Goal: Task Accomplishment & Management: Manage account settings

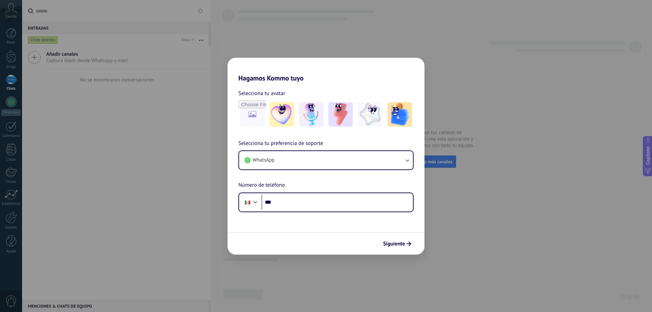
click at [531, 148] on div "Hagamos Kommo tuyo Selecciona tu avatar Selecciona tu preferencia de soporte Wh…" at bounding box center [326, 156] width 652 height 312
click at [407, 249] on button "Siguiente" at bounding box center [397, 244] width 34 height 12
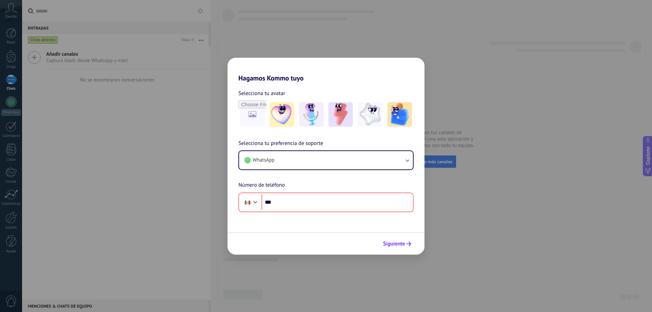
click at [407, 249] on button "Siguiente" at bounding box center [397, 244] width 34 height 12
click at [486, 43] on div "Hagamos Kommo tuyo Selecciona tu avatar Selecciona tu preferencia de soporte Wh…" at bounding box center [326, 156] width 652 height 312
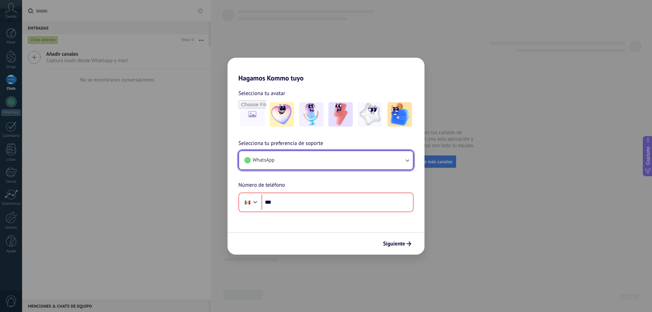
click at [400, 166] on button "WhatsApp" at bounding box center [326, 160] width 174 height 18
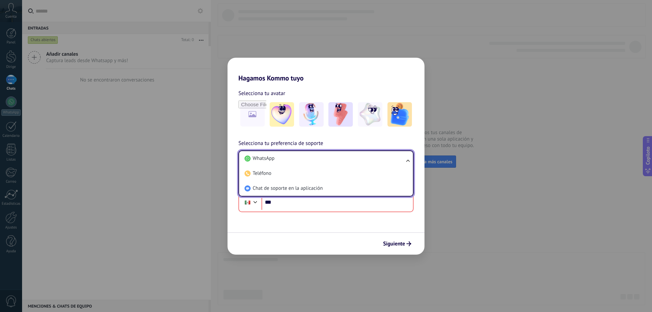
click at [497, 190] on div "Hagamos Kommo tuyo Selecciona tu avatar Selecciona tu preferencia de soporte Wh…" at bounding box center [326, 156] width 652 height 312
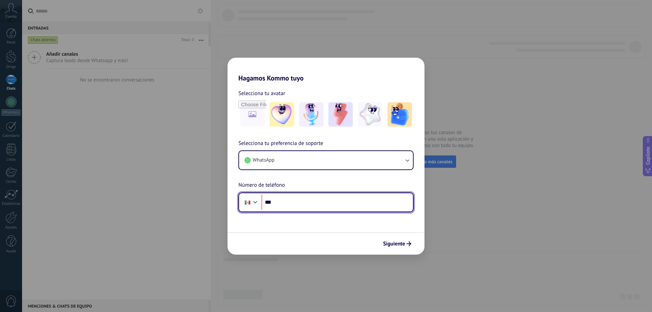
drag, startPoint x: 370, startPoint y: 196, endPoint x: 370, endPoint y: 200, distance: 4.4
click at [370, 196] on input "***" at bounding box center [336, 203] width 151 height 16
paste input "**********"
type input "**********"
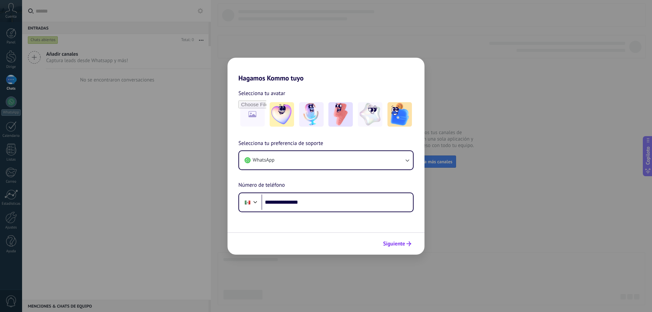
click at [390, 240] on font "Siguiente" at bounding box center [394, 243] width 22 height 7
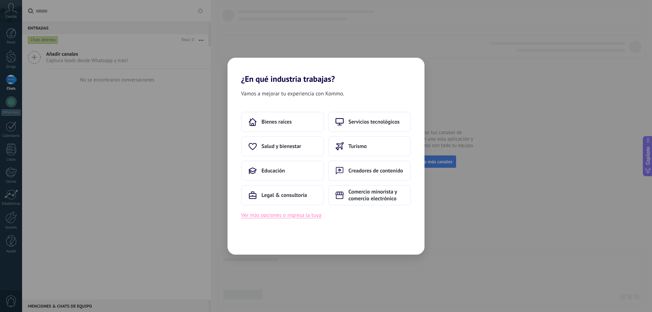
click at [296, 217] on font "Ver más opciones o ingresa la tuya" at bounding box center [281, 215] width 80 height 7
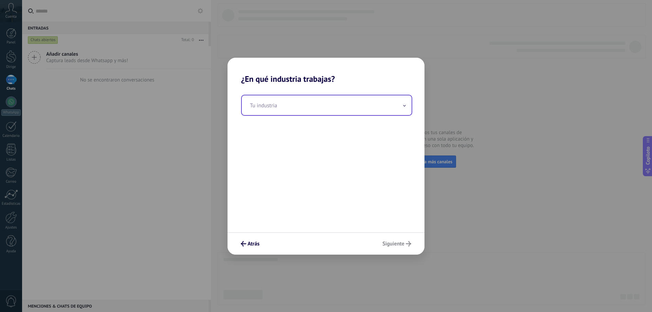
click at [297, 109] on input "text" at bounding box center [327, 105] width 170 height 20
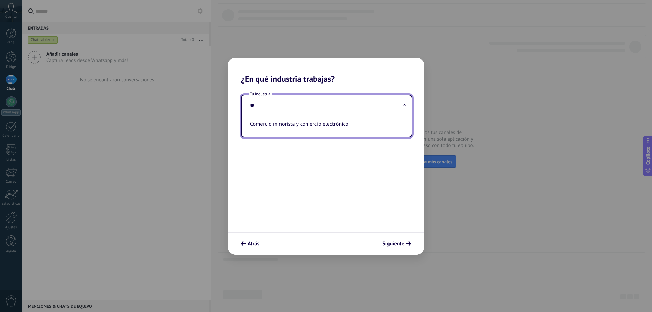
type input "*"
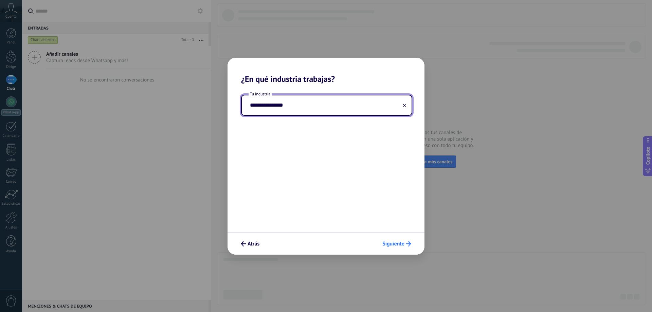
type input "**********"
click at [391, 240] on button "Siguiente" at bounding box center [396, 244] width 35 height 12
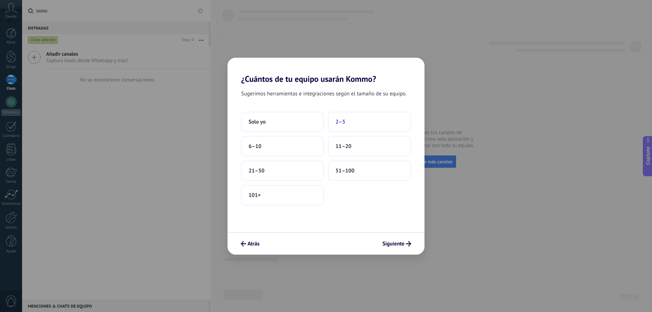
click at [336, 125] on button "2–5" at bounding box center [369, 122] width 83 height 20
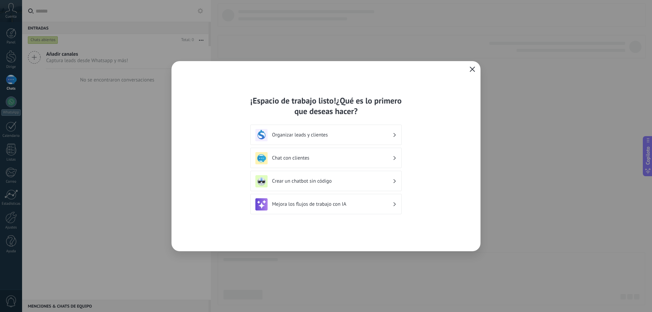
click at [474, 67] on icon "button" at bounding box center [471, 69] width 5 height 5
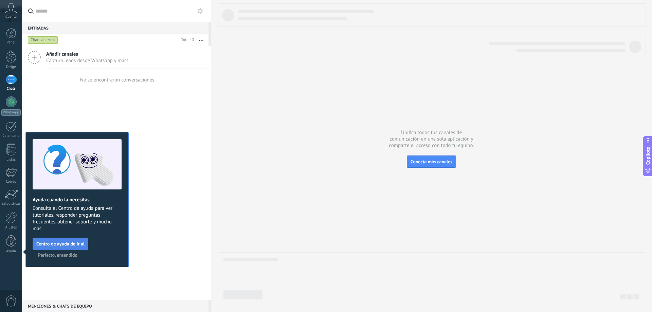
click at [74, 243] on font "Centro de ayuda de Ir al" at bounding box center [60, 244] width 48 height 6
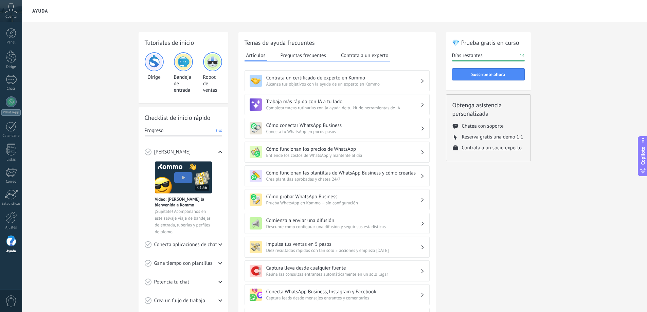
click at [12, 10] on icon at bounding box center [11, 8] width 12 height 10
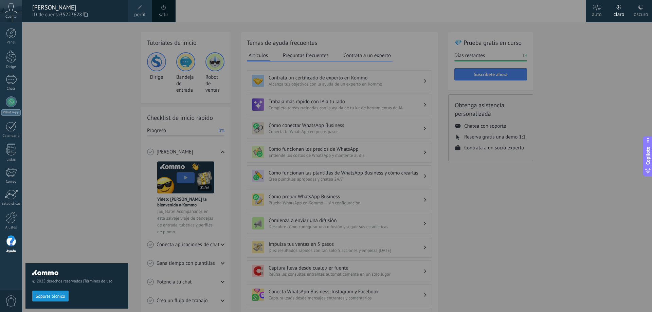
click at [68, 48] on div "© 2025 derechos reservados | Términos de uso Soporte técnico" at bounding box center [76, 167] width 103 height 290
click at [10, 17] on font "Cuenta" at bounding box center [10, 16] width 11 height 5
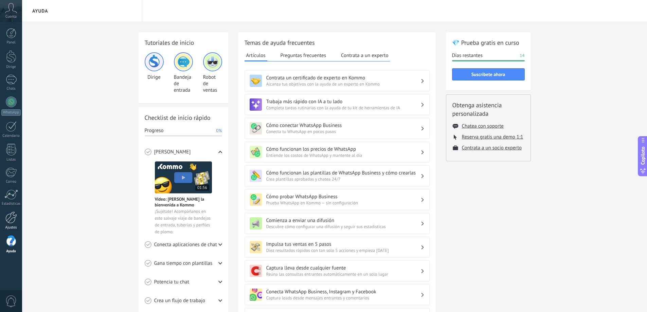
click at [14, 223] on link "Ajustes" at bounding box center [11, 220] width 22 height 18
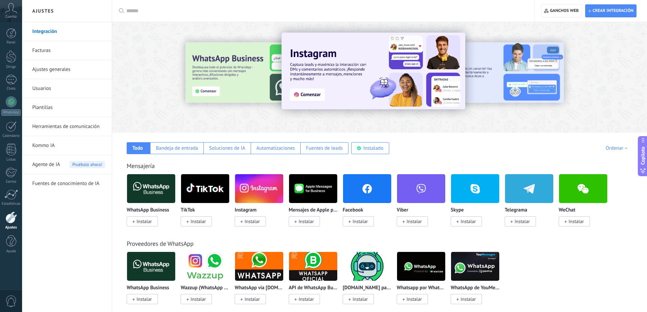
click at [6, 12] on icon at bounding box center [11, 8] width 12 height 10
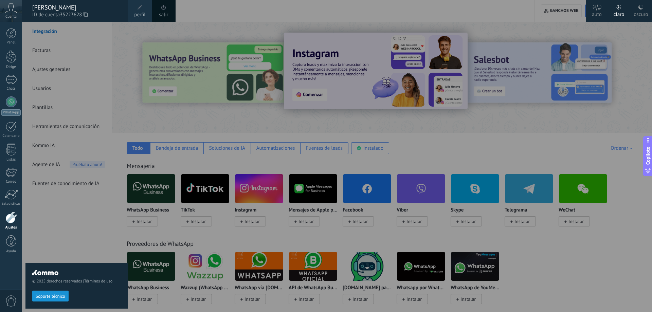
click at [6, 13] on icon at bounding box center [11, 8] width 12 height 10
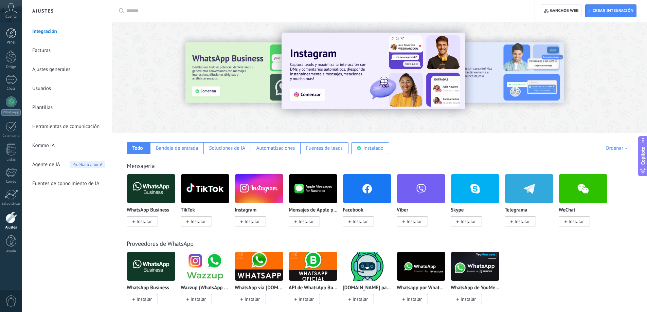
click at [10, 29] on div at bounding box center [11, 33] width 10 height 10
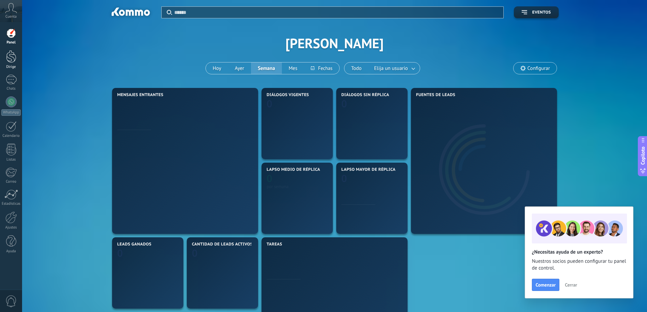
click at [9, 54] on div at bounding box center [11, 56] width 10 height 13
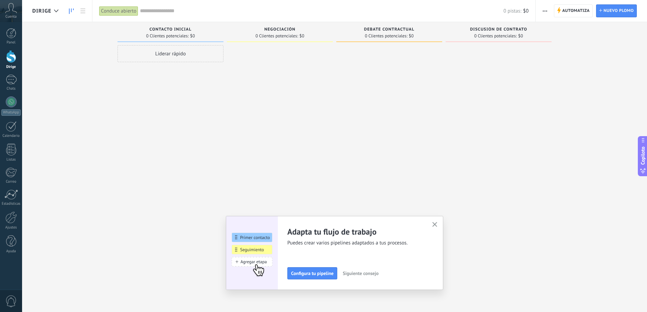
click at [540, 10] on button "button" at bounding box center [545, 10] width 10 height 13
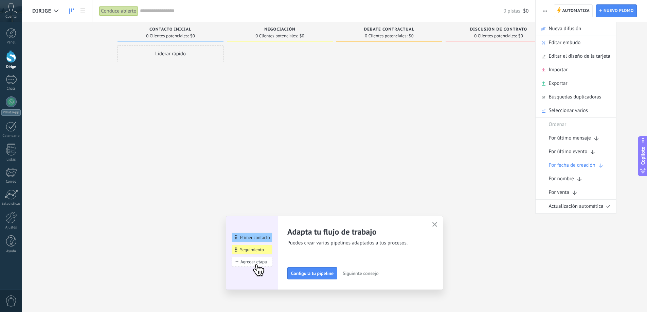
click at [439, 224] on button "button" at bounding box center [434, 224] width 8 height 9
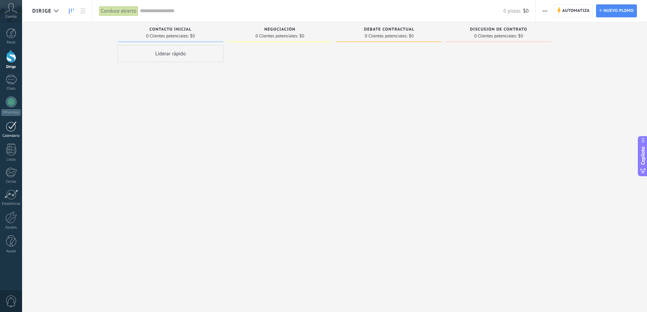
click at [16, 125] on div at bounding box center [11, 126] width 11 height 11
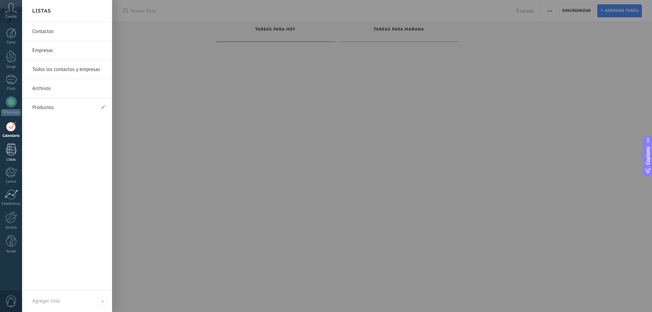
click at [4, 155] on link "Listas" at bounding box center [11, 153] width 22 height 18
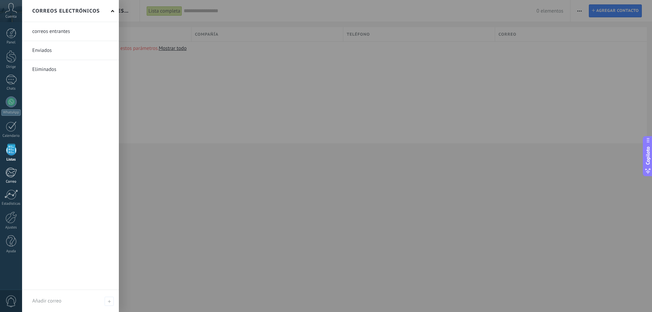
click at [8, 169] on div at bounding box center [10, 172] width 11 height 10
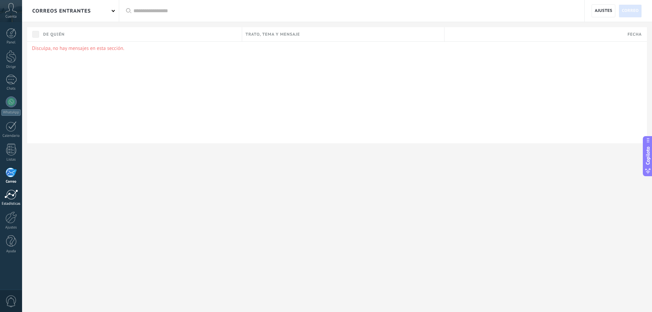
click at [17, 201] on link "Estadísticas" at bounding box center [11, 197] width 22 height 17
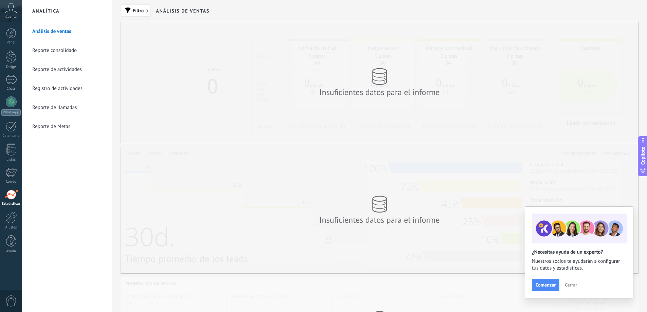
click at [569, 286] on font "Cerrar" at bounding box center [571, 285] width 12 height 6
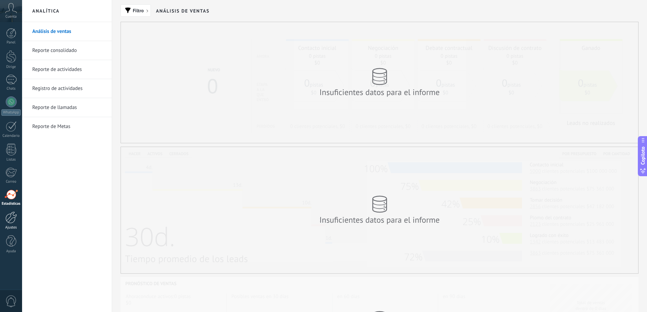
click at [14, 223] on div at bounding box center [11, 217] width 12 height 12
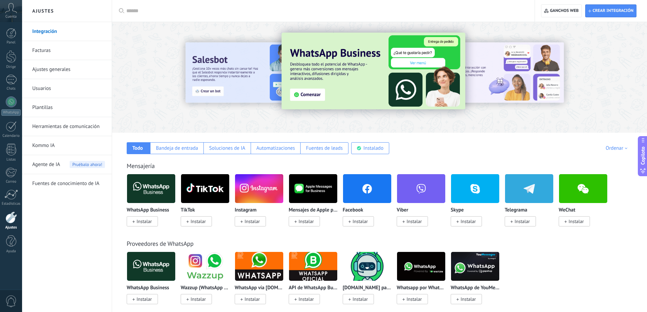
click at [48, 87] on font "Usuarios" at bounding box center [41, 88] width 19 height 6
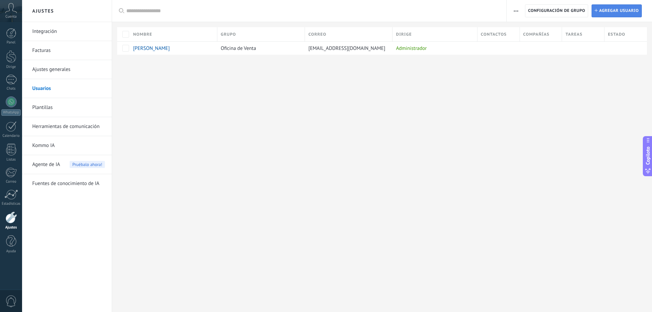
click at [614, 14] on span "Agregar usuario" at bounding box center [619, 11] width 40 height 12
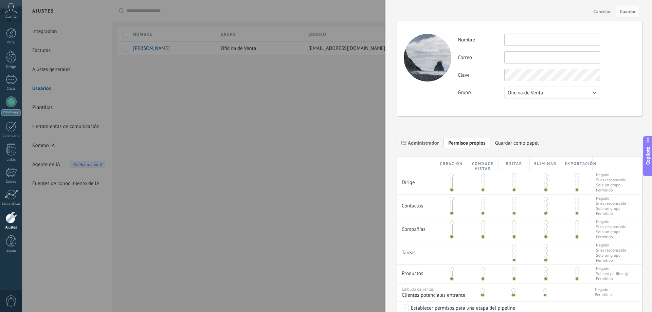
click at [564, 39] on input "text" at bounding box center [552, 40] width 96 height 12
type input "********"
click at [552, 57] on input "text" at bounding box center [552, 57] width 96 height 12
paste input "**********"
type input "**********"
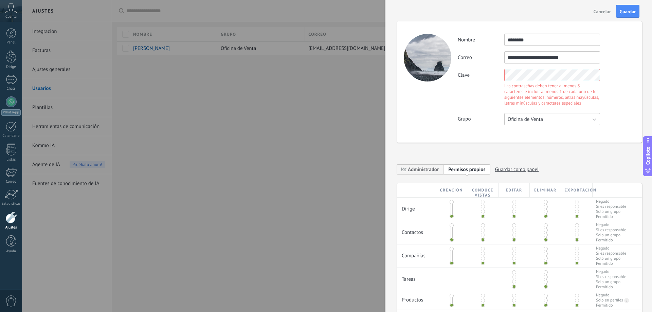
click at [550, 92] on div "**********" at bounding box center [546, 80] width 177 height 92
click at [562, 114] on button "Oficina de Venta" at bounding box center [552, 119] width 96 height 12
click at [598, 102] on div "**********" at bounding box center [519, 81] width 245 height 121
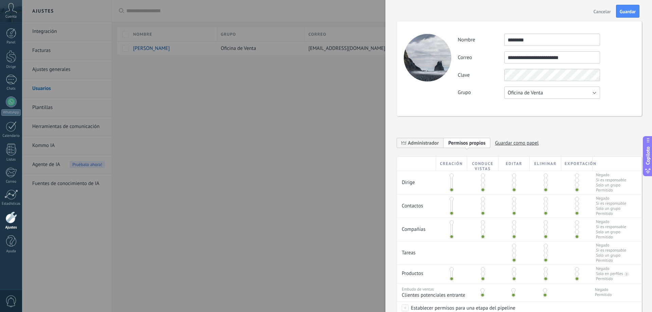
click at [585, 96] on button "Oficina de Venta" at bounding box center [552, 93] width 96 height 12
click at [585, 96] on span "Oficina de Venta" at bounding box center [548, 93] width 97 height 6
click at [636, 94] on div "**********" at bounding box center [519, 68] width 245 height 95
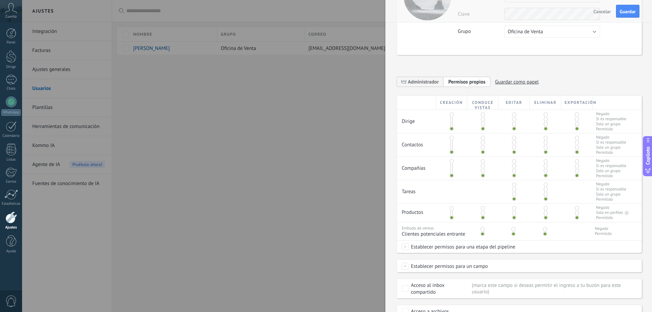
scroll to position [68, 0]
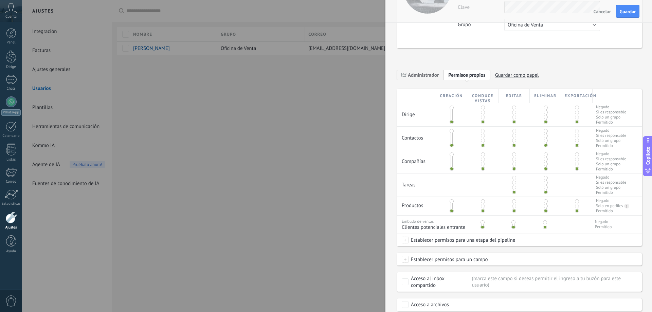
click at [453, 154] on span at bounding box center [451, 154] width 4 height 4
click at [451, 131] on span at bounding box center [451, 131] width 4 height 4
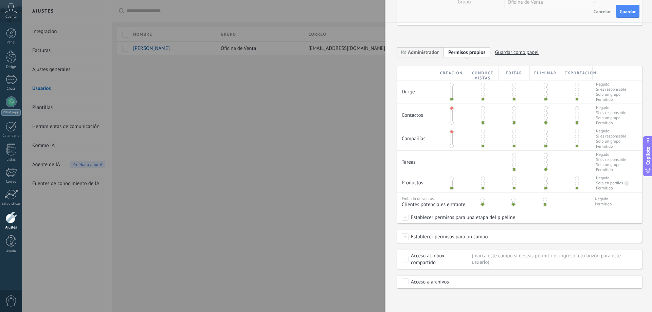
click at [513, 166] on span at bounding box center [514, 165] width 4 height 4
click at [513, 161] on span at bounding box center [514, 160] width 4 height 4
click at [483, 140] on span at bounding box center [483, 141] width 4 height 4
click at [482, 136] on span at bounding box center [483, 136] width 4 height 4
click at [481, 115] on span at bounding box center [483, 113] width 4 height 4
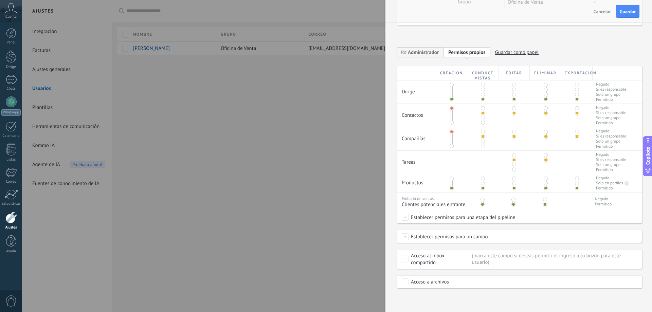
click at [482, 90] on span at bounding box center [483, 90] width 4 height 4
click at [450, 86] on span at bounding box center [451, 85] width 4 height 4
click at [482, 185] on span at bounding box center [483, 183] width 4 height 4
click at [452, 182] on span at bounding box center [451, 183] width 4 height 4
click at [451, 181] on span at bounding box center [451, 183] width 4 height 4
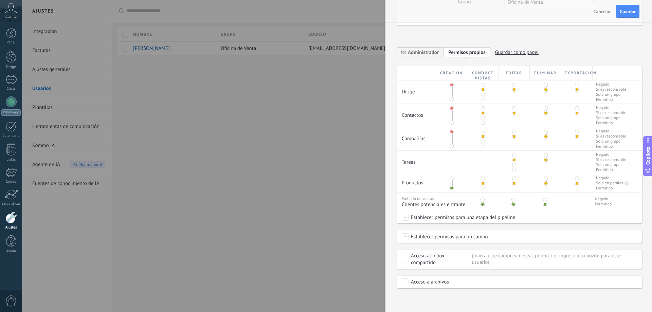
click at [451, 180] on span at bounding box center [451, 179] width 4 height 4
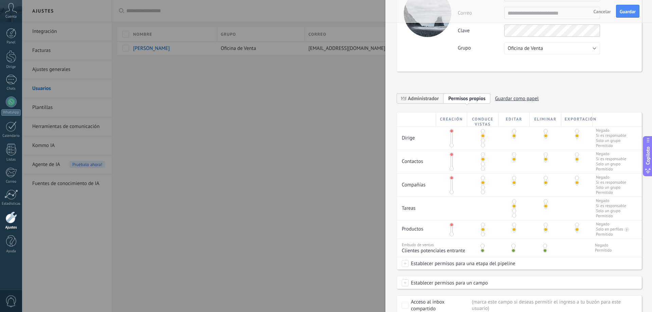
scroll to position [0, 0]
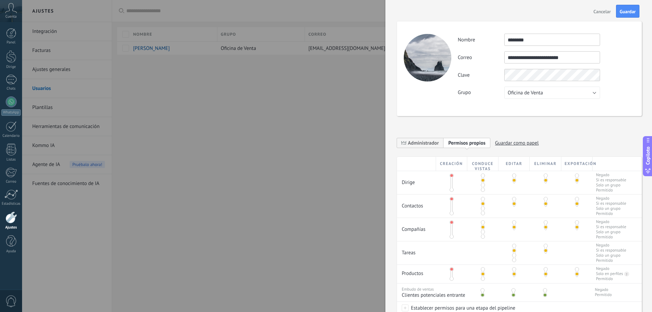
click at [451, 75] on div "**********" at bounding box center [519, 68] width 245 height 95
click at [497, 69] on div "Clave" at bounding box center [546, 75] width 177 height 12
click at [487, 72] on div "Clave" at bounding box center [546, 75] width 177 height 12
click at [616, 13] on button "Guardar" at bounding box center [627, 11] width 23 height 13
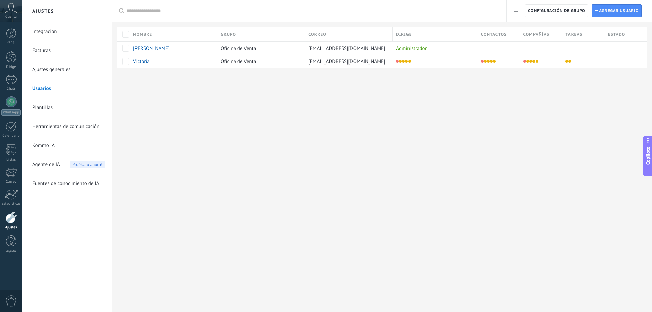
click at [7, 7] on icon at bounding box center [11, 8] width 12 height 10
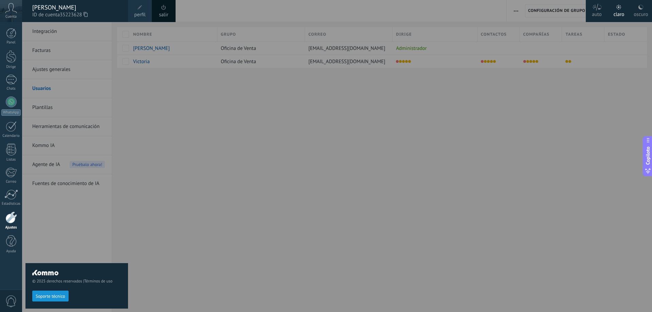
click at [163, 14] on font "salir" at bounding box center [163, 15] width 9 height 6
